Goal: Task Accomplishment & Management: Complete application form

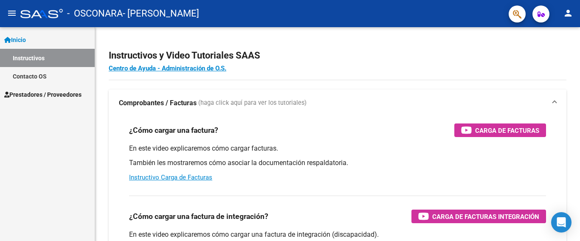
click at [52, 90] on span "Prestadores / Proveedores" at bounding box center [42, 94] width 77 height 9
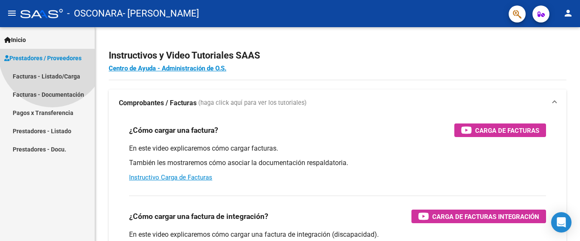
click at [52, 63] on span "Prestadores / Proveedores" at bounding box center [42, 58] width 77 height 9
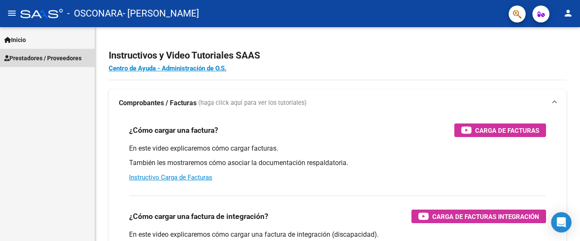
click at [52, 59] on span "Prestadores / Proveedores" at bounding box center [42, 58] width 77 height 9
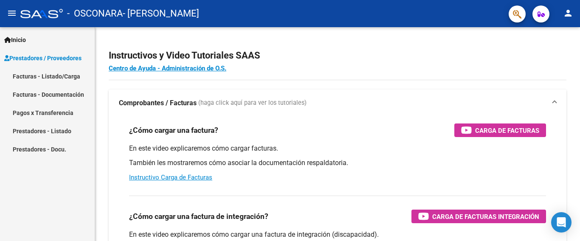
click at [51, 76] on link "Facturas - Listado/Carga" at bounding box center [47, 76] width 95 height 18
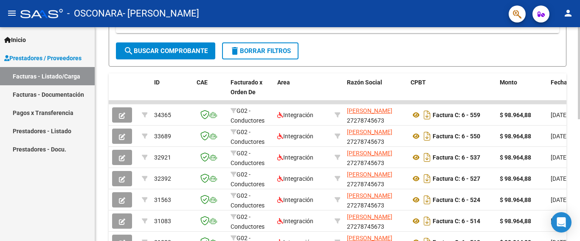
click at [577, 129] on div "Video tutorial PRESTADORES -> Listado de CPBTs Emitidos por Prestadores / Prove…" at bounding box center [338, 80] width 487 height 489
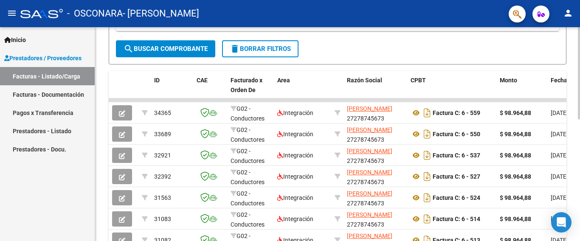
drag, startPoint x: 578, startPoint y: 118, endPoint x: 580, endPoint y: 158, distance: 39.6
click at [580, 158] on div "Video tutorial PRESTADORES -> Listado de CPBTs Emitidos por Prestadores / Prove…" at bounding box center [338, 78] width 487 height 489
click at [580, 44] on div at bounding box center [579, 73] width 2 height 92
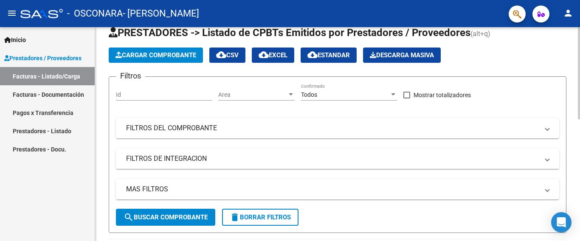
click at [189, 50] on button "Cargar Comprobante" at bounding box center [156, 55] width 94 height 15
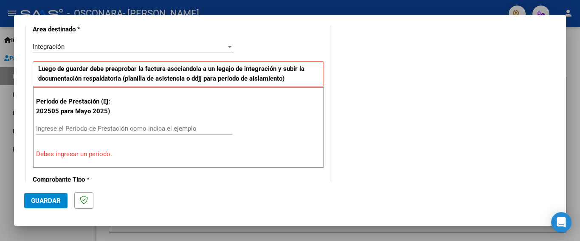
scroll to position [0, 0]
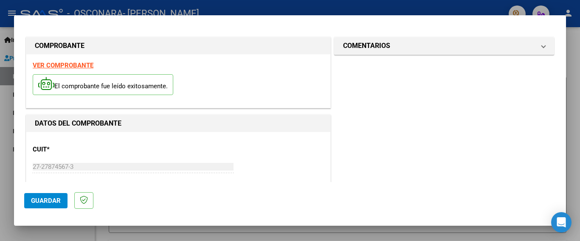
drag, startPoint x: 566, startPoint y: 52, endPoint x: 563, endPoint y: 54, distance: 4.6
click at [563, 54] on div "COMPROBANTE VER COMPROBANTE El comprobante fue leído exitosamente. DATOS DEL CO…" at bounding box center [290, 120] width 580 height 241
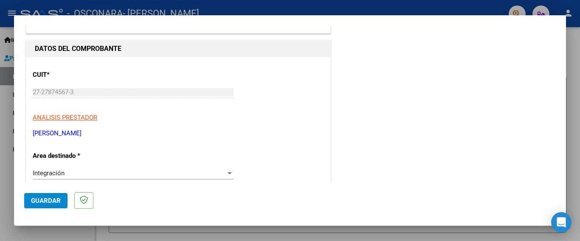
scroll to position [66, 0]
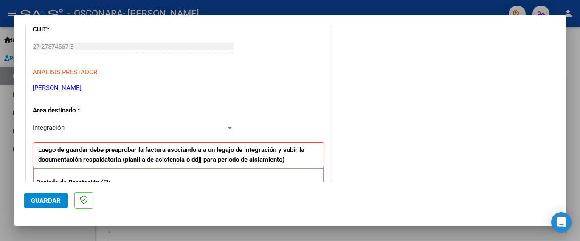
scroll to position [107, 0]
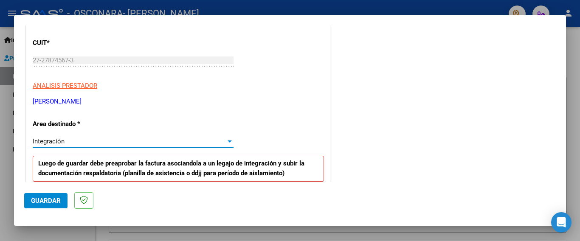
click at [228, 141] on div at bounding box center [230, 142] width 4 height 2
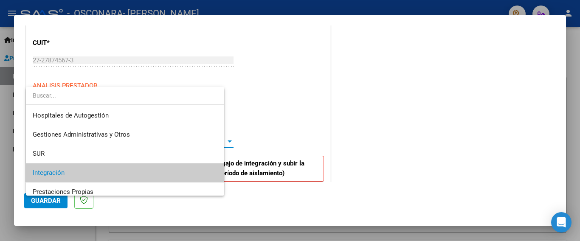
scroll to position [31, 0]
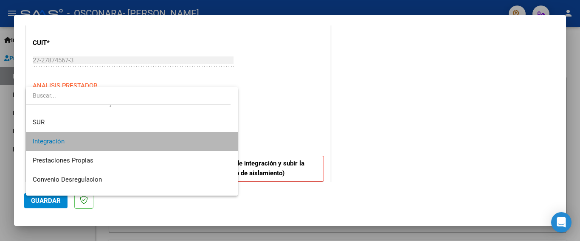
click at [217, 139] on span "Integración" at bounding box center [132, 141] width 198 height 19
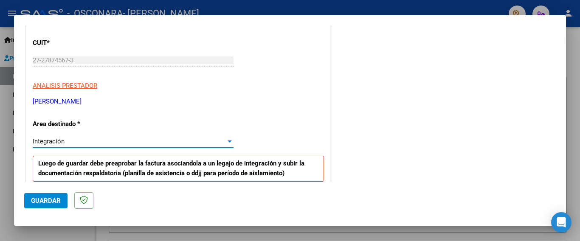
click at [226, 139] on div at bounding box center [230, 141] width 8 height 7
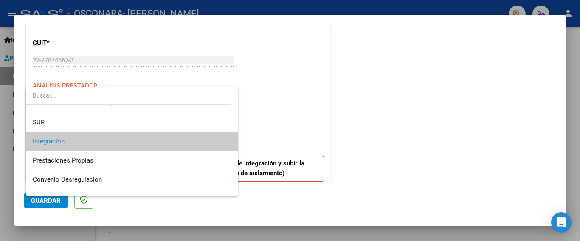
click at [226, 139] on mat-option "Integración" at bounding box center [132, 141] width 212 height 19
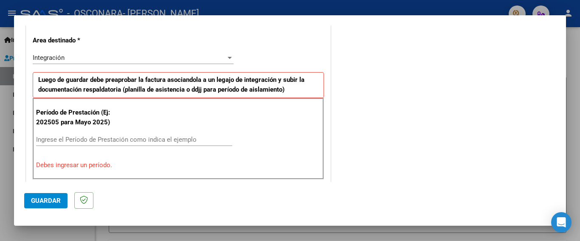
scroll to position [168, 0]
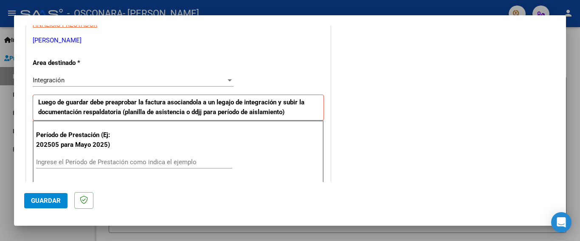
click at [158, 159] on input "Ingrese el Período de Prestación como indica el ejemplo" at bounding box center [134, 162] width 196 height 8
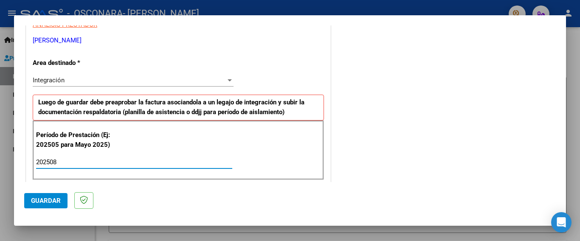
type input "202508"
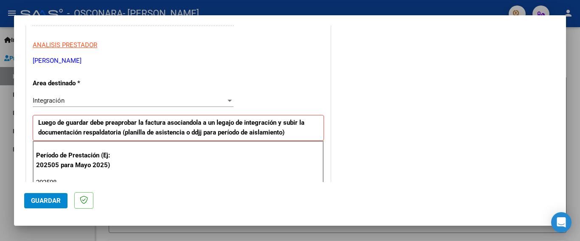
scroll to position [121, 0]
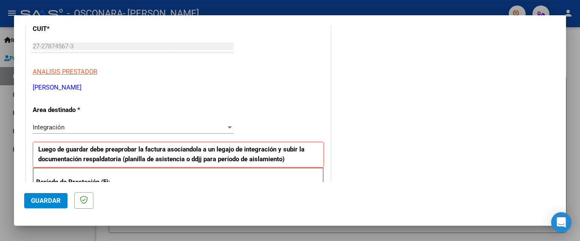
click at [228, 127] on div at bounding box center [230, 128] width 4 height 2
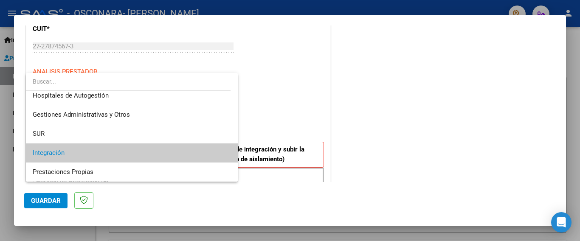
scroll to position [0, 0]
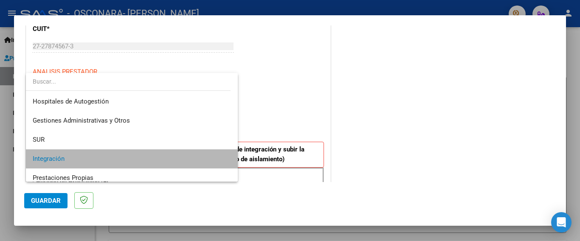
click at [200, 151] on span "Integración" at bounding box center [132, 159] width 198 height 19
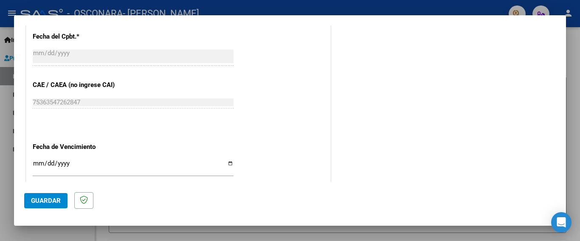
scroll to position [523, 0]
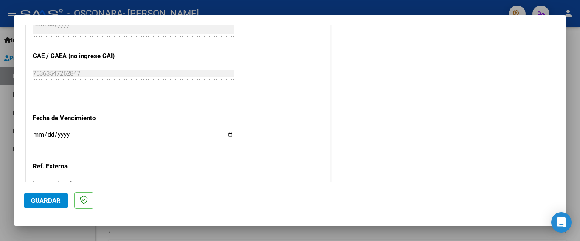
click at [567, 146] on div at bounding box center [290, 120] width 580 height 241
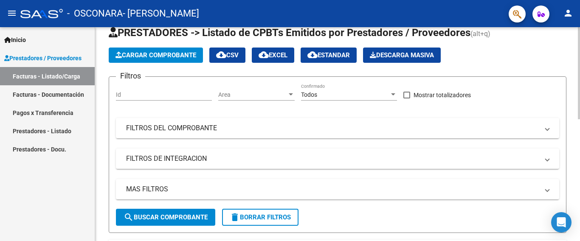
click at [580, 119] on div at bounding box center [579, 73] width 2 height 92
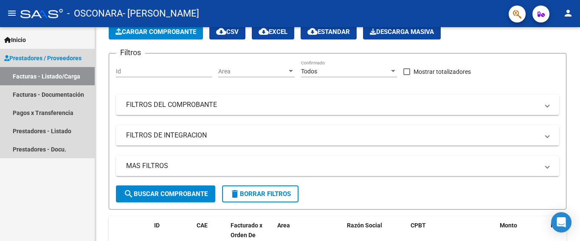
click at [51, 78] on link "Facturas - Listado/Carga" at bounding box center [47, 76] width 95 height 18
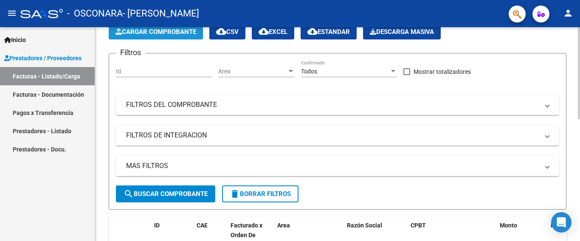
click at [166, 32] on span "Cargar Comprobante" at bounding box center [156, 32] width 81 height 8
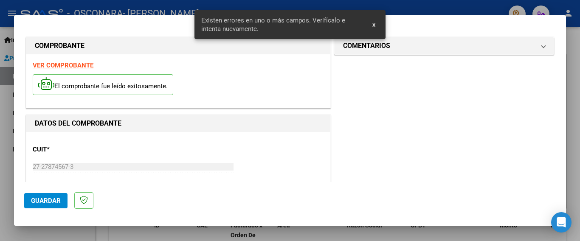
scroll to position [201, 0]
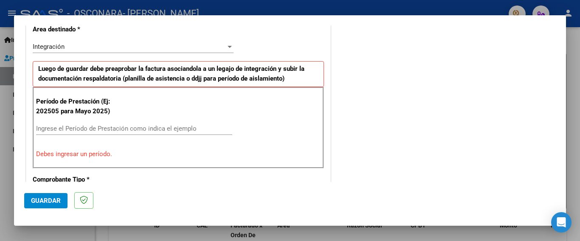
click at [372, 29] on div "COMENTARIOS Comentarios del Prestador / Gerenciador:" at bounding box center [444, 214] width 223 height 761
click at [140, 125] on input "Ingrese el Período de Prestación como indica el ejemplo" at bounding box center [134, 129] width 196 height 8
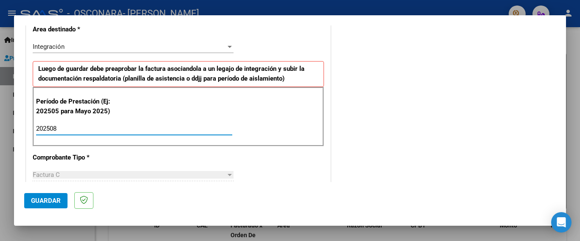
type input "202508"
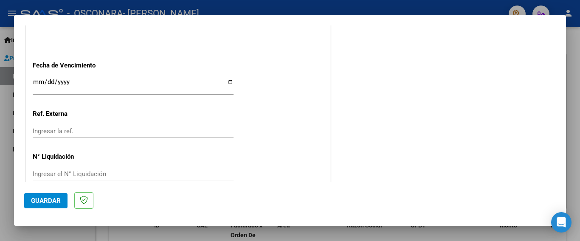
scroll to position [580, 0]
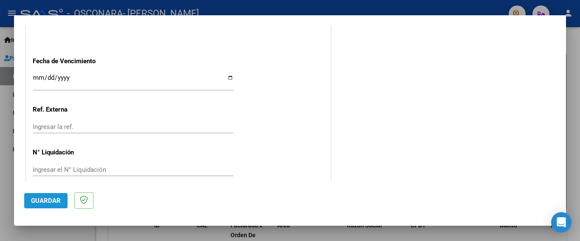
click at [54, 204] on span "Guardar" at bounding box center [46, 201] width 30 height 8
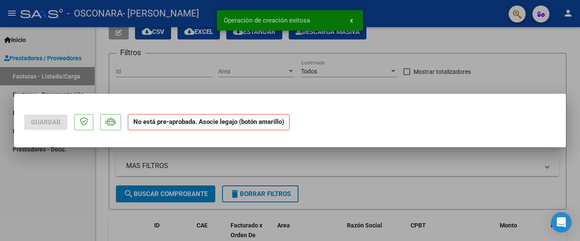
scroll to position [0, 0]
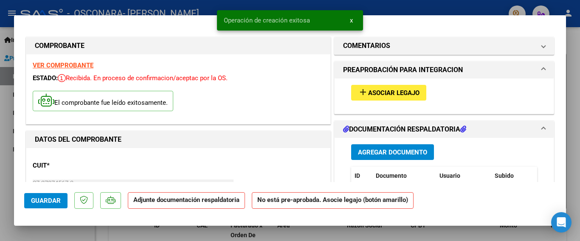
click at [405, 96] on span "Asociar Legajo" at bounding box center [393, 93] width 51 height 8
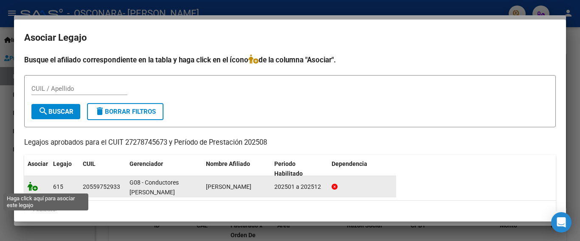
click at [31, 189] on datatable-body-cell at bounding box center [36, 186] width 25 height 21
click at [31, 189] on icon at bounding box center [33, 186] width 10 height 9
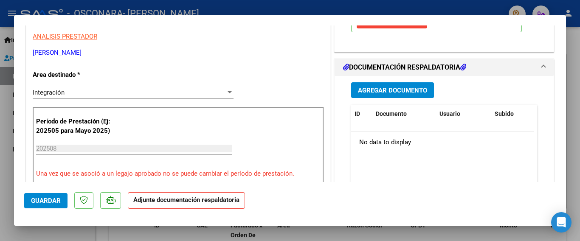
scroll to position [154, 0]
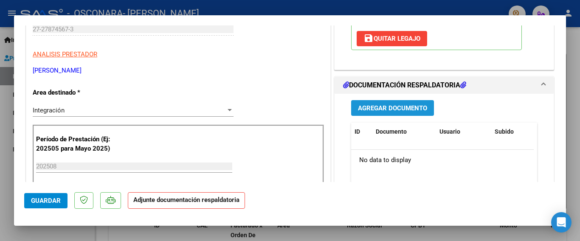
click at [385, 111] on span "Agregar Documento" at bounding box center [392, 109] width 69 height 8
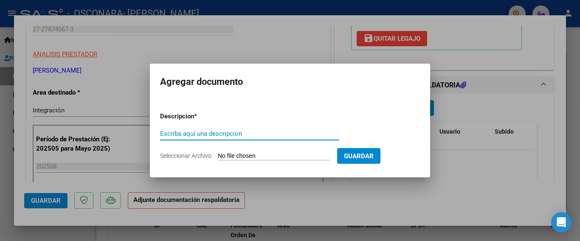
click at [201, 154] on span "Seleccionar Archivo" at bounding box center [185, 156] width 51 height 7
click at [218, 154] on input "Seleccionar Archivo" at bounding box center [274, 157] width 113 height 8
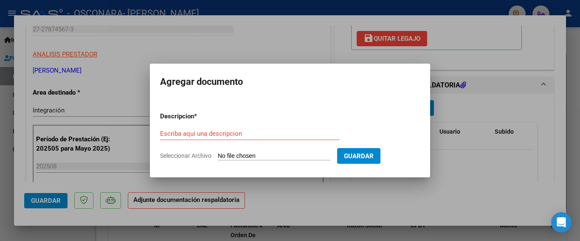
type input "C:\fakepath\PLANILLA [PERSON_NAME] -[DATE].pdf"
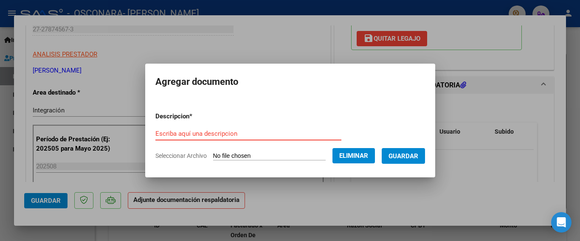
click at [192, 133] on input "Escriba aquí una descripcion" at bounding box center [249, 134] width 186 height 8
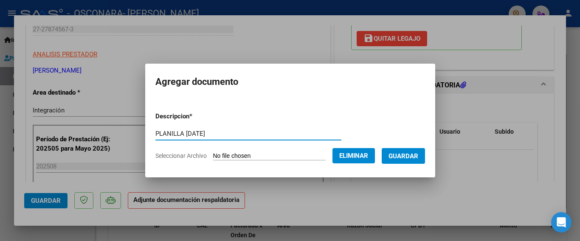
click at [202, 135] on input "PLANILLA [DATE]" at bounding box center [249, 134] width 186 height 8
type input "PLANILLA AGOSTO 2025"
click at [407, 154] on span "Guardar" at bounding box center [404, 157] width 30 height 8
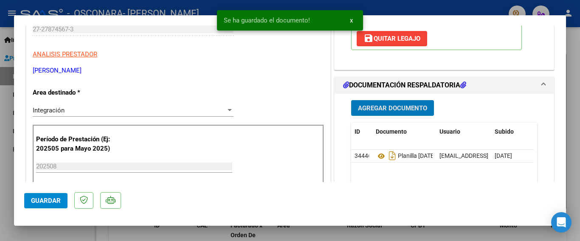
click at [393, 109] on span "Agregar Documento" at bounding box center [392, 109] width 69 height 8
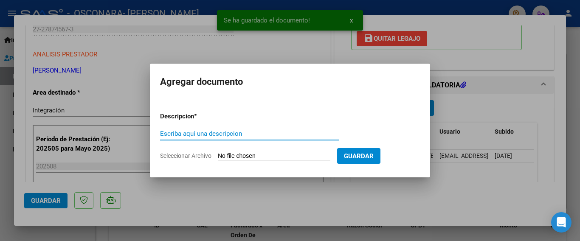
click at [184, 156] on span "Seleccionar Archivo" at bounding box center [185, 156] width 51 height 7
click at [218, 156] on input "Seleccionar Archivo" at bounding box center [274, 157] width 113 height 8
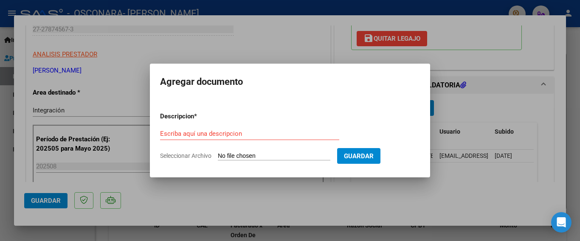
type input "C:\fakepath\INFORME MENSUAL AGOSTO -[PERSON_NAME].pdf"
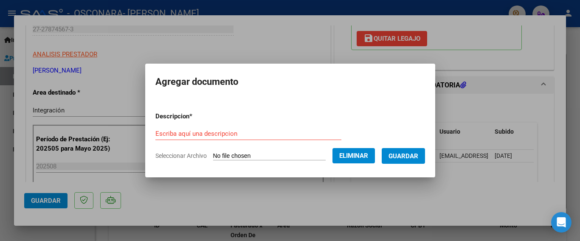
click at [223, 129] on div "Escriba aquí una descripcion" at bounding box center [249, 133] width 186 height 13
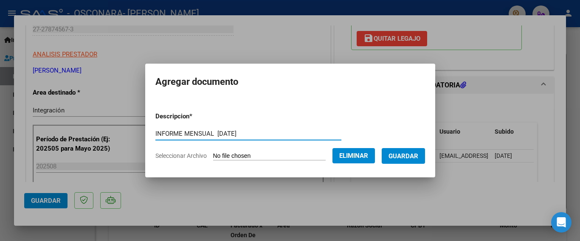
click at [234, 134] on input "INFORME MENSUAL [DATE]" at bounding box center [249, 134] width 186 height 8
type input "INFORME MENSUAL [DATE]"
click at [392, 153] on span "Guardar" at bounding box center [404, 157] width 30 height 8
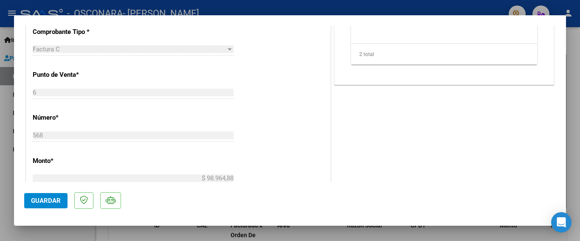
scroll to position [342, 0]
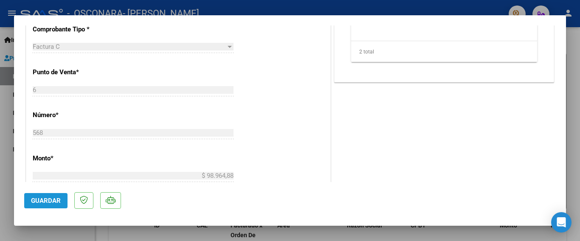
click at [58, 200] on span "Guardar" at bounding box center [46, 201] width 30 height 8
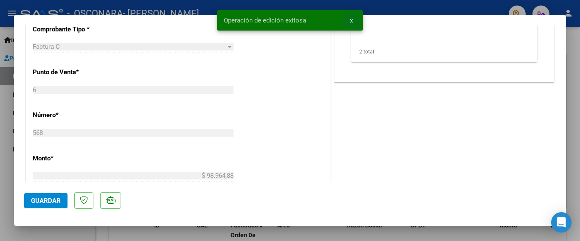
click at [351, 19] on span "x" at bounding box center [351, 21] width 3 height 8
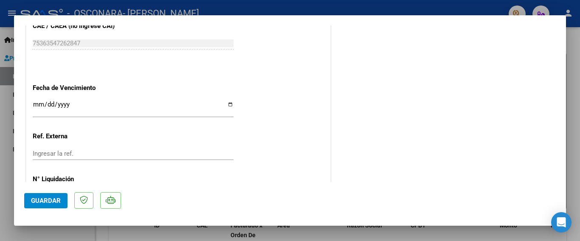
scroll to position [593, 0]
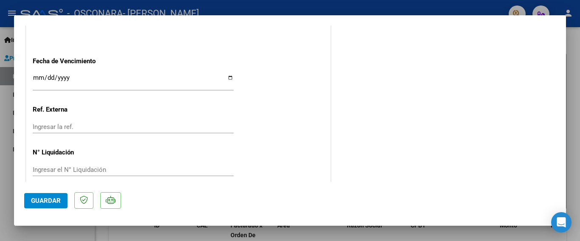
click at [580, 54] on div at bounding box center [290, 120] width 580 height 241
type input "$ 0,00"
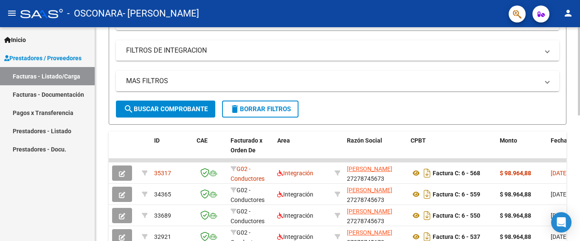
scroll to position [136, 0]
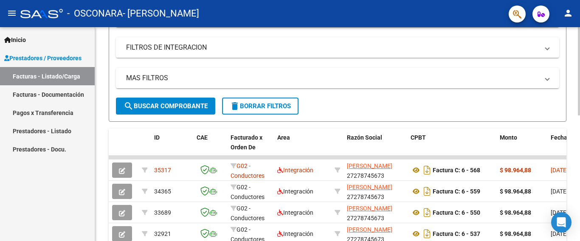
click at [580, 116] on div at bounding box center [579, 71] width 2 height 88
